Goal: Task Accomplishment & Management: Use online tool/utility

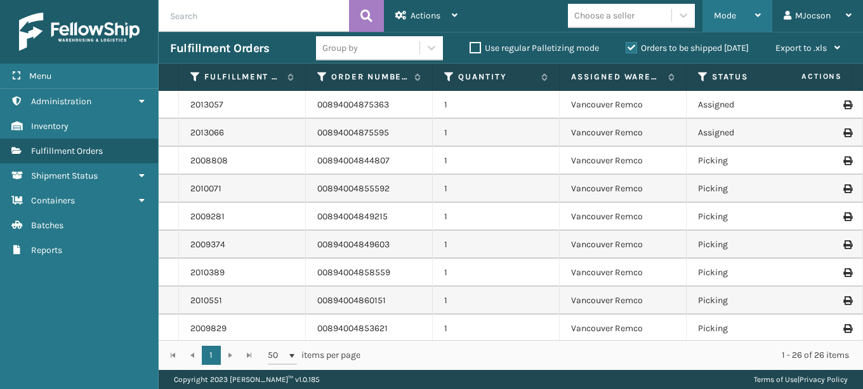
click at [731, 13] on span "Mode" at bounding box center [725, 15] width 22 height 11
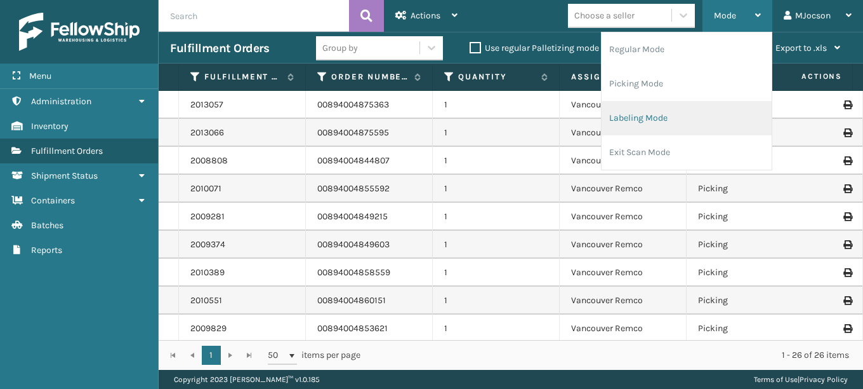
click at [669, 120] on li "Labeling Mode" at bounding box center [687, 118] width 170 height 34
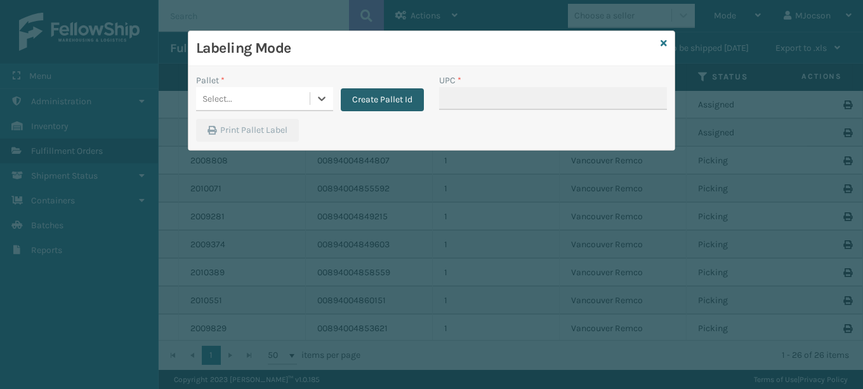
click at [388, 99] on button "Create Pallet Id" at bounding box center [382, 99] width 83 height 23
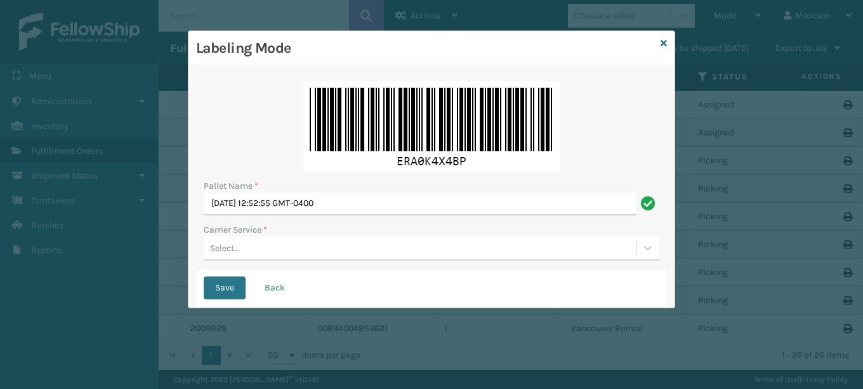
click at [223, 248] on div "Select..." at bounding box center [225, 247] width 30 height 13
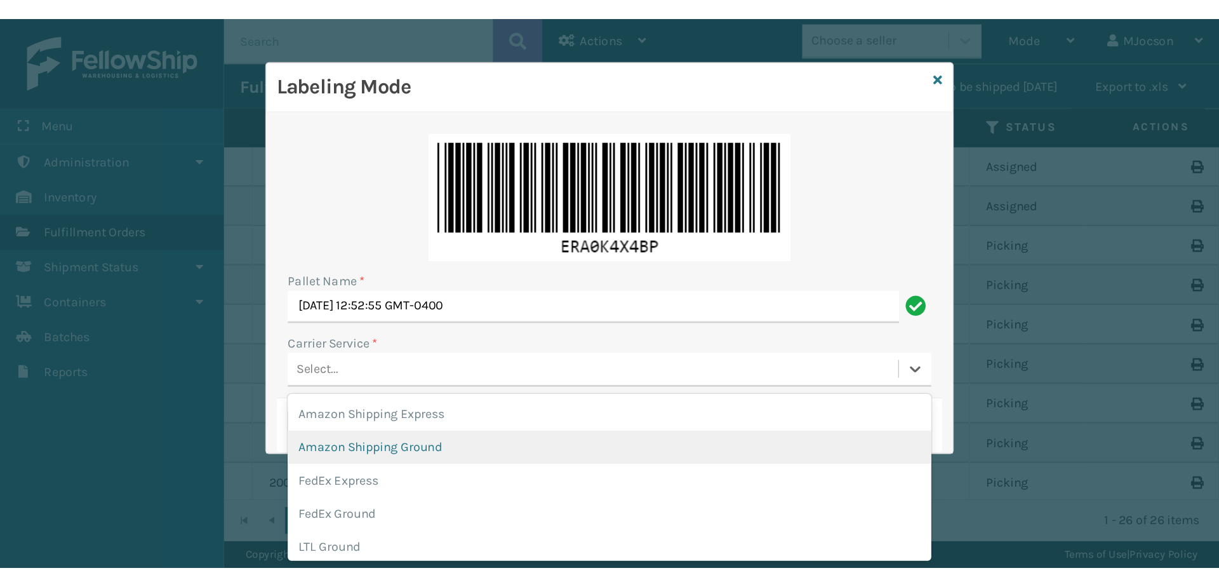
scroll to position [127, 0]
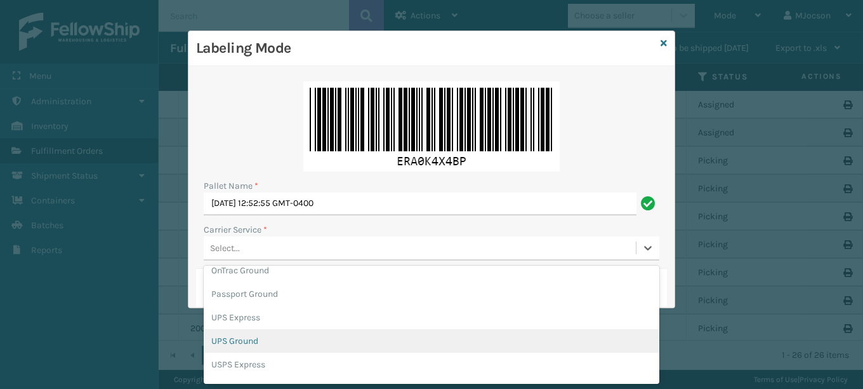
click at [262, 338] on div "UPS Ground" at bounding box center [432, 340] width 456 height 23
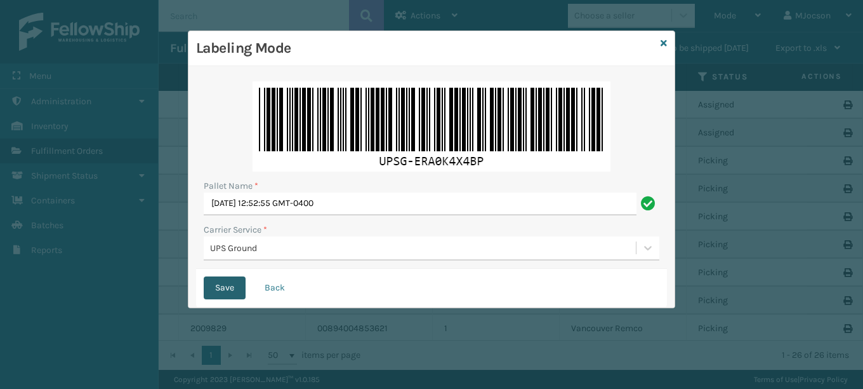
click at [225, 284] on button "Save" at bounding box center [225, 287] width 42 height 23
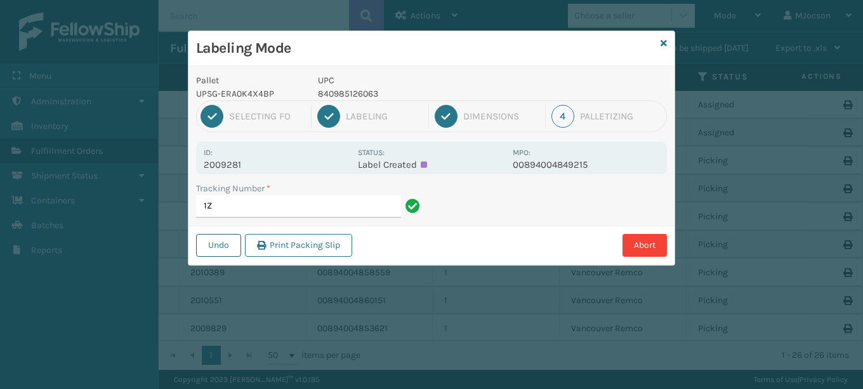
type input "1"
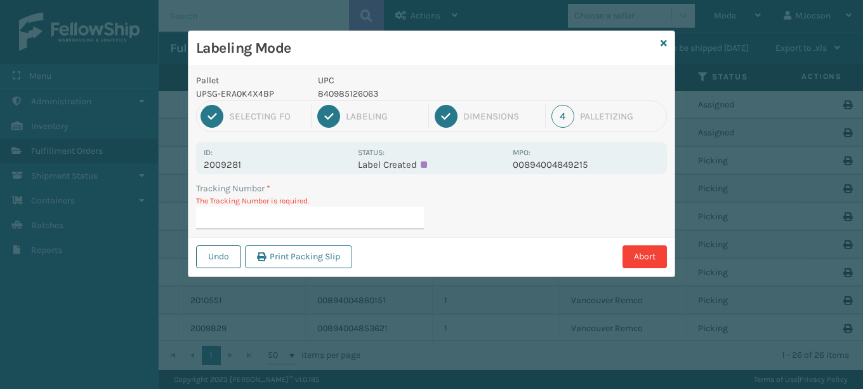
click at [222, 256] on button "Undo" at bounding box center [218, 256] width 45 height 23
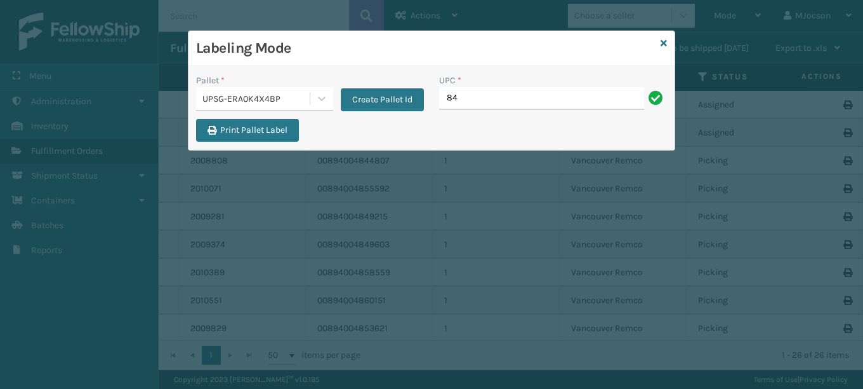
type input "8"
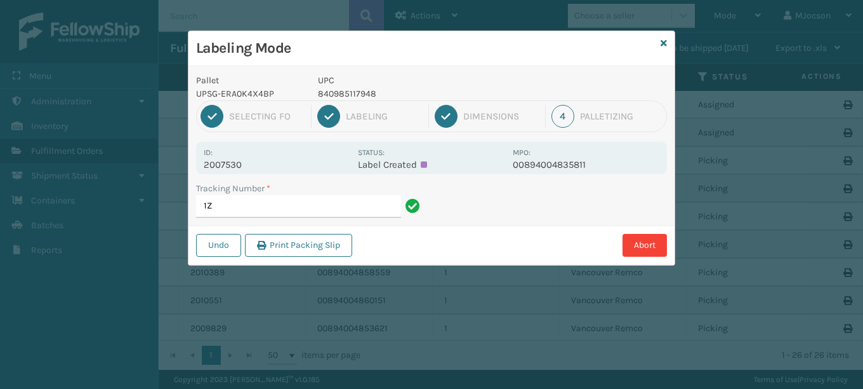
type input "1"
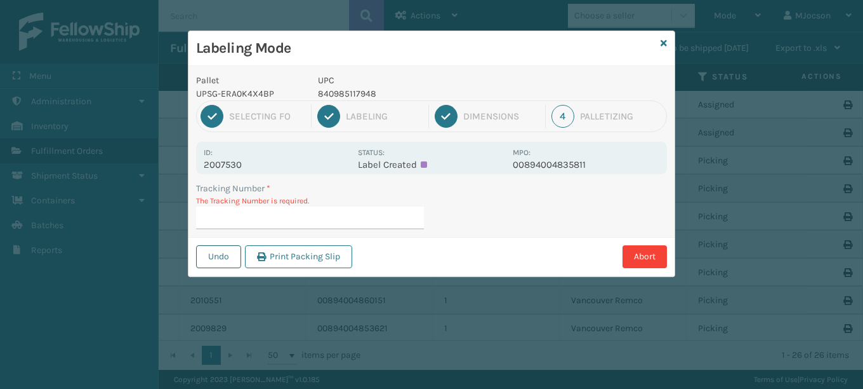
click at [224, 258] on button "Undo" at bounding box center [218, 256] width 45 height 23
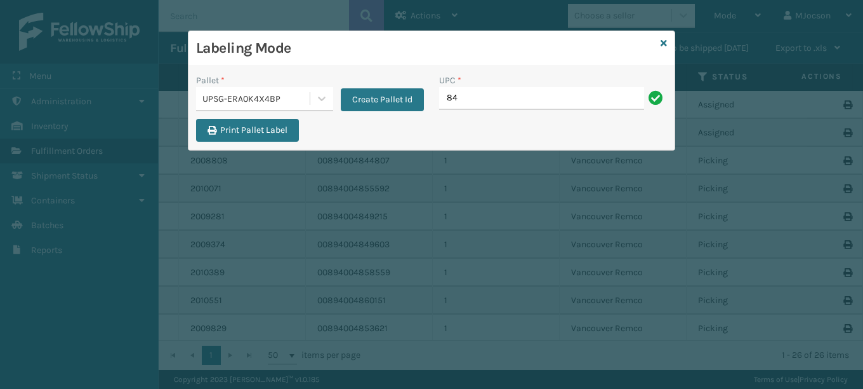
type input "8"
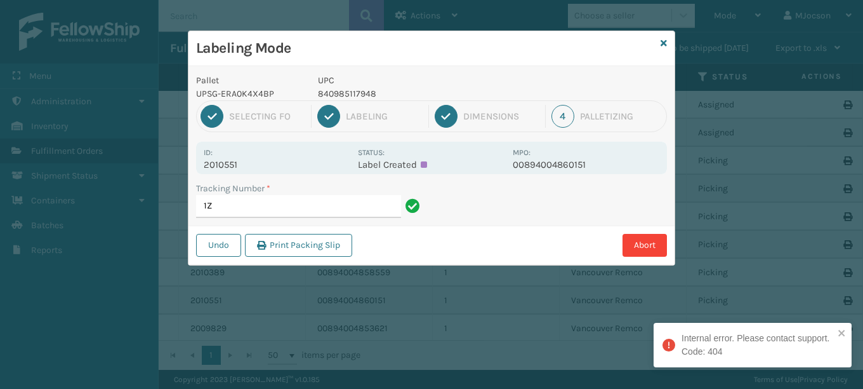
type input "1"
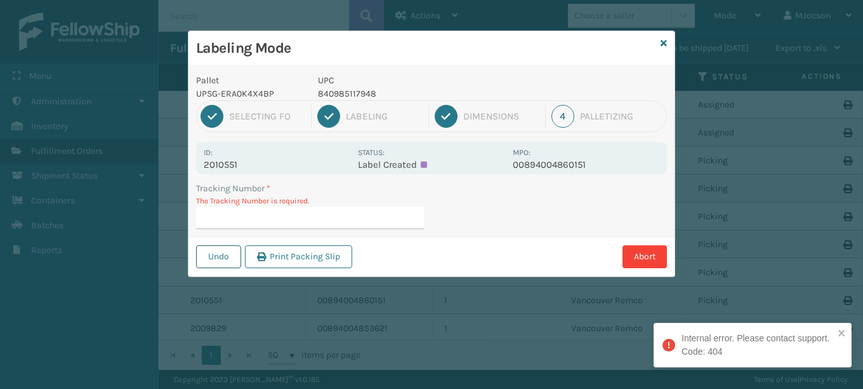
click at [227, 262] on button "Undo" at bounding box center [218, 256] width 45 height 23
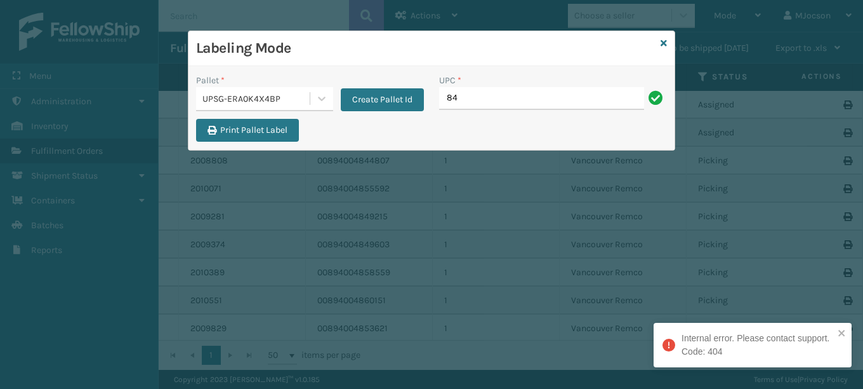
type input "8"
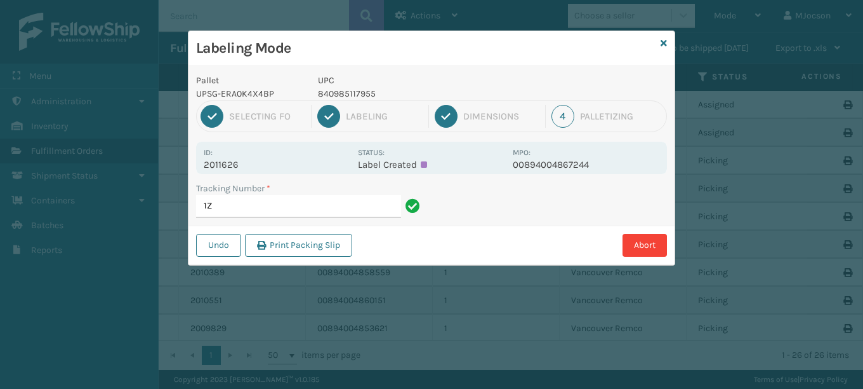
type input "1"
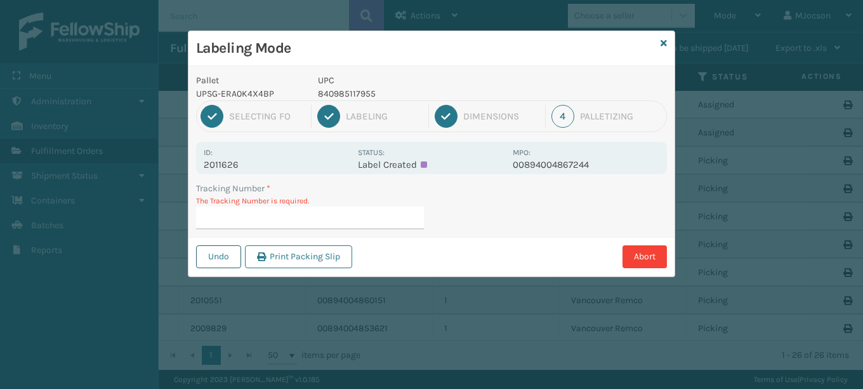
click at [227, 255] on button "Undo" at bounding box center [218, 256] width 45 height 23
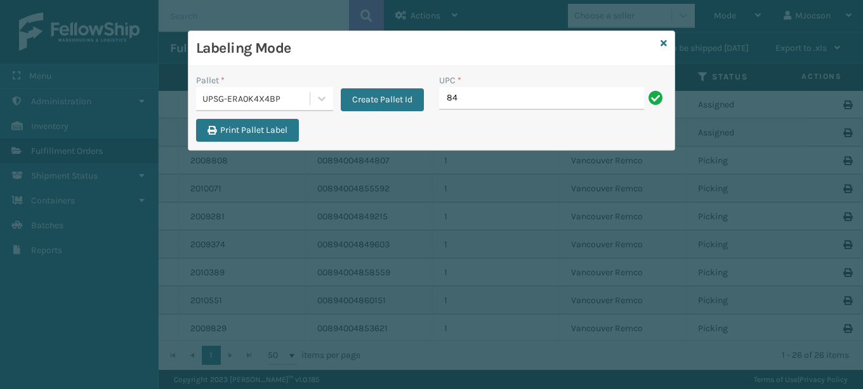
type input "8"
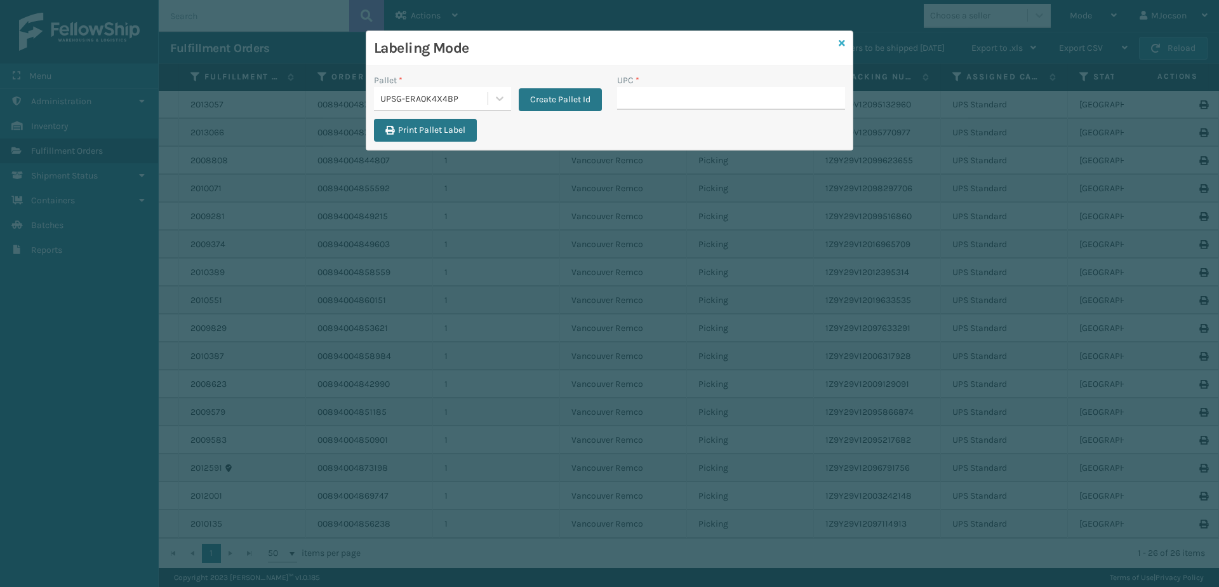
click at [841, 44] on icon at bounding box center [842, 43] width 6 height 9
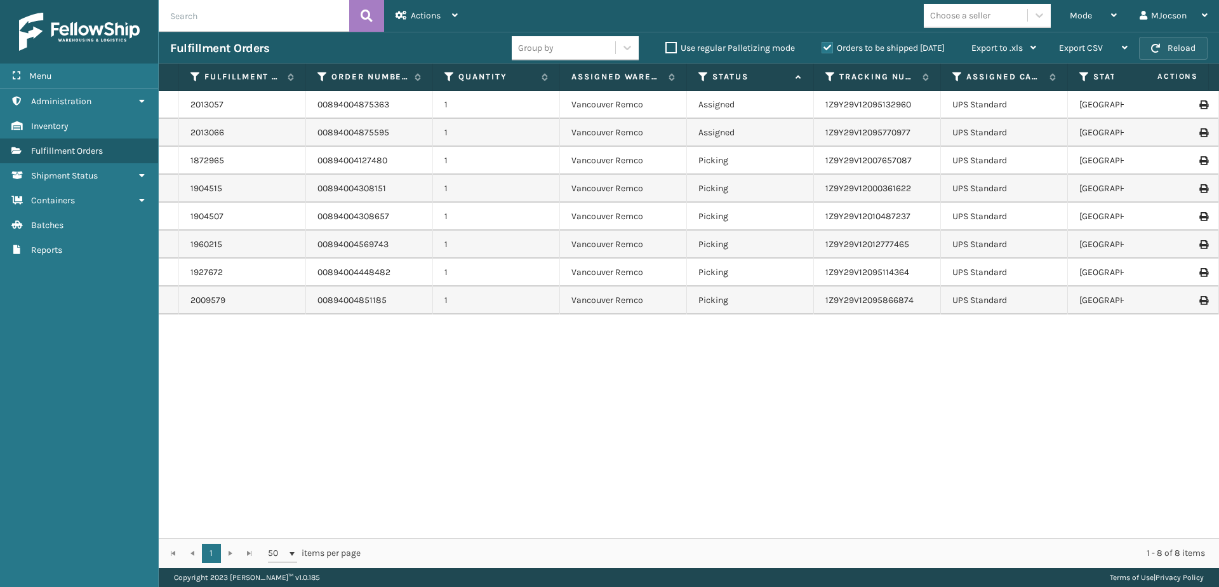
click at [1174, 43] on button "Reload" at bounding box center [1173, 48] width 69 height 23
